Goal: Transaction & Acquisition: Purchase product/service

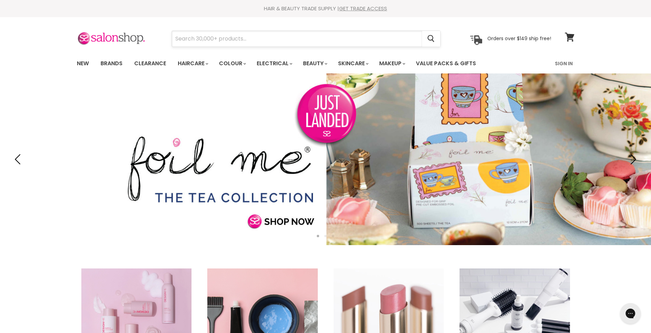
click at [266, 37] on input "Search" at bounding box center [297, 39] width 250 height 16
type input "timer"
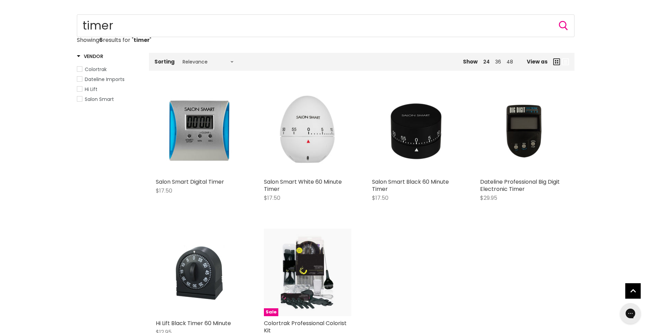
scroll to position [103, 0]
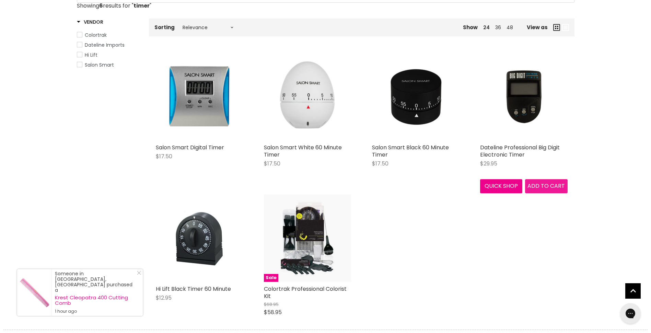
click at [541, 184] on span "Add to cart" at bounding box center [545, 186] width 37 height 8
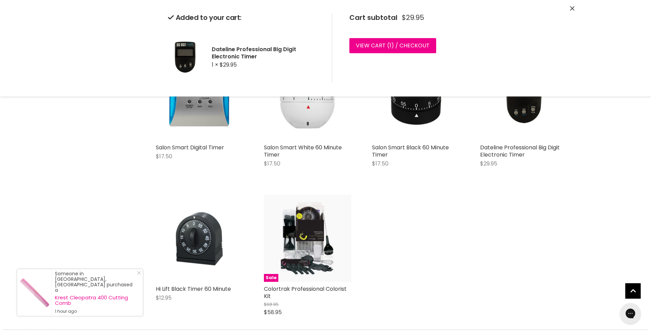
click at [392, 225] on div "Salon Smart Digital Timer $17.50 Salon Smart Quick shop Add to cart Salon Smart…" at bounding box center [361, 187] width 425 height 283
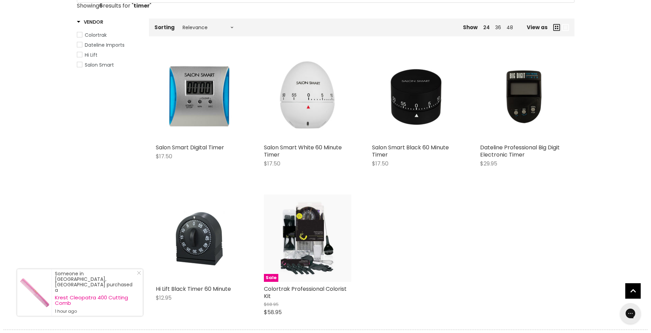
scroll to position [0, 0]
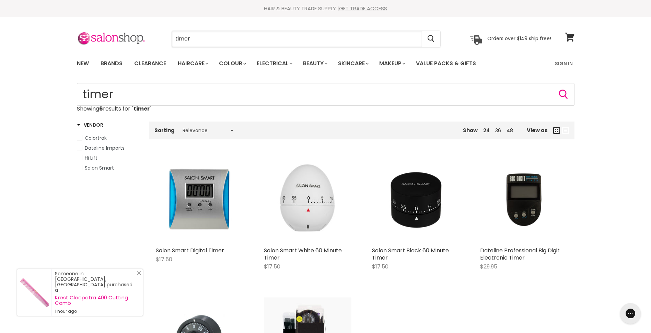
drag, startPoint x: 203, startPoint y: 31, endPoint x: 168, endPoint y: 34, distance: 35.1
click at [168, 34] on div "timer Cancel" at bounding box center [306, 39] width 304 height 16
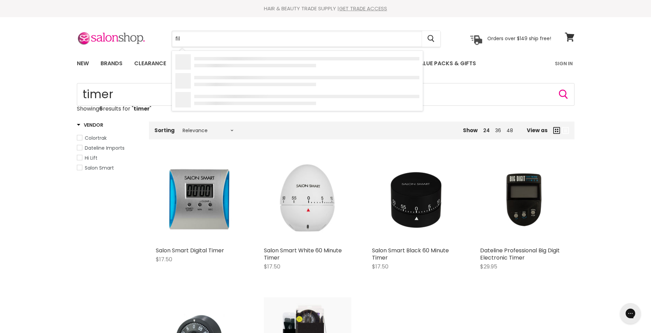
type input "file"
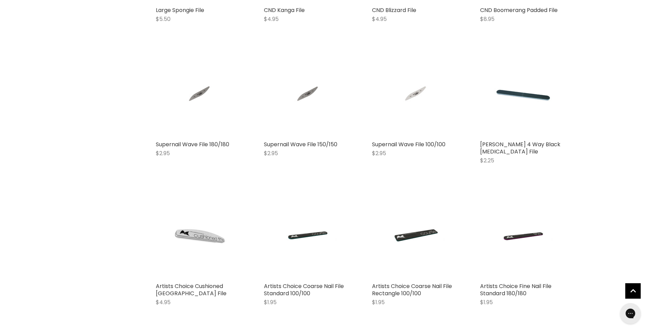
scroll to position [377, 0]
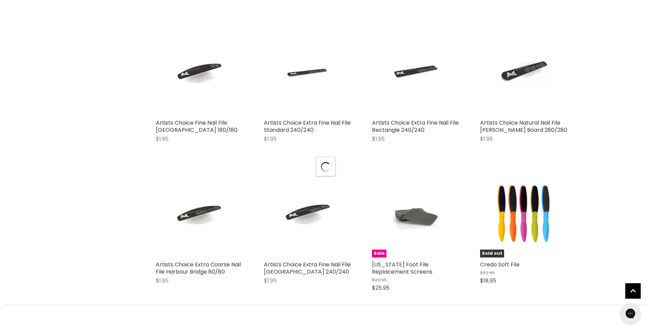
scroll to position [720, 0]
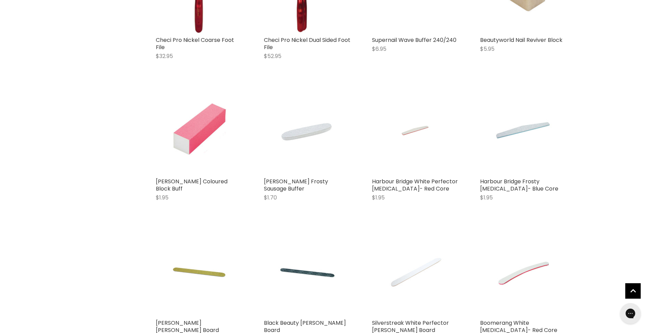
scroll to position [926, 0]
